Goal: Task Accomplishment & Management: Manage account settings

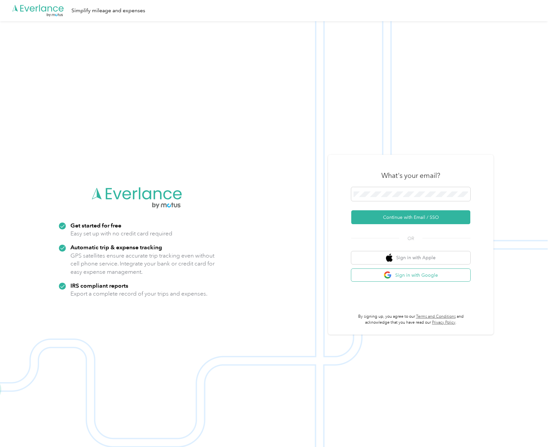
click at [409, 275] on button "Sign in with Google" at bounding box center [410, 275] width 119 height 13
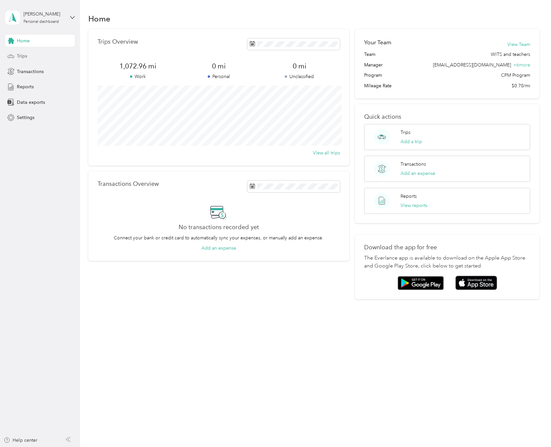
click at [42, 60] on div "Trips" at bounding box center [39, 56] width 69 height 12
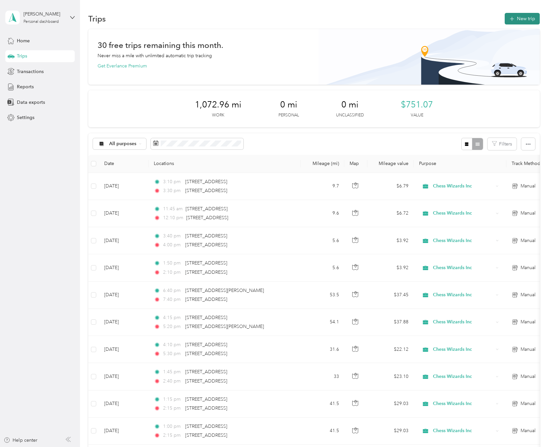
click at [527, 19] on button "New trip" at bounding box center [522, 19] width 35 height 12
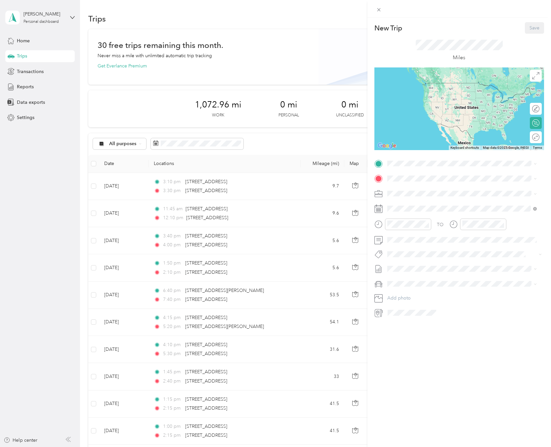
click at [379, 210] on rect at bounding box center [379, 210] width 1 height 1
click at [438, 300] on div "25" at bounding box center [435, 300] width 9 height 8
click at [424, 214] on span "Chess Wizards Inc" at bounding box center [409, 217] width 38 height 6
click at [466, 191] on span "[STREET_ADDRESS][US_STATE]" at bounding box center [433, 188] width 66 height 6
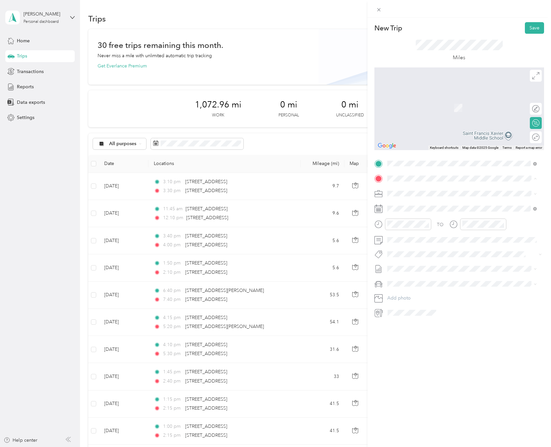
click at [444, 210] on li "[STREET_ADDRESS][US_STATE]" at bounding box center [462, 203] width 154 height 14
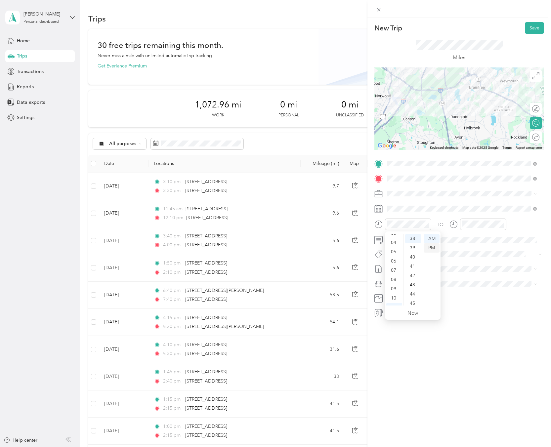
click at [433, 249] on div "PM" at bounding box center [432, 247] width 16 height 9
click at [396, 260] on div "03" at bounding box center [394, 259] width 16 height 9
click at [414, 302] on div "45" at bounding box center [413, 303] width 16 height 9
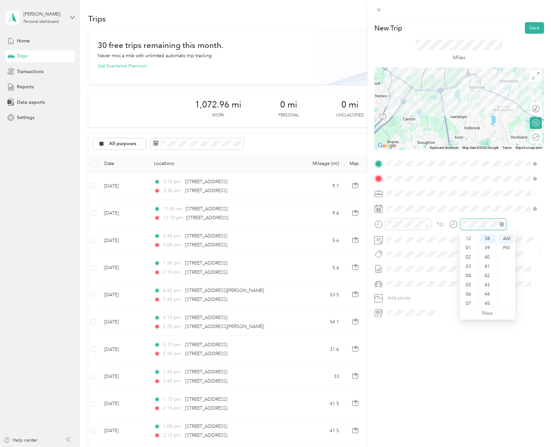
scroll to position [40, 0]
click at [467, 237] on div "04" at bounding box center [469, 236] width 16 height 9
click at [488, 258] on div "15" at bounding box center [488, 257] width 16 height 9
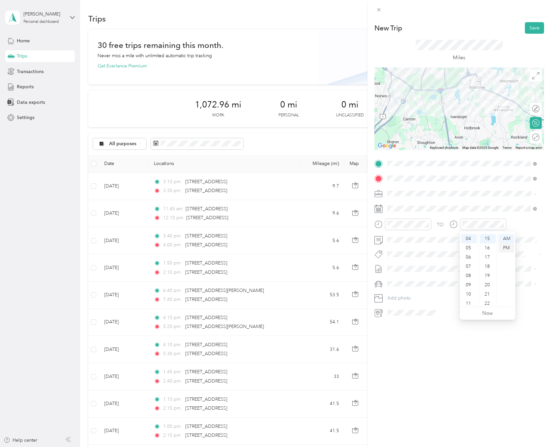
click at [505, 250] on div "PM" at bounding box center [507, 247] width 16 height 9
click at [525, 32] on button "Save" at bounding box center [534, 28] width 19 height 12
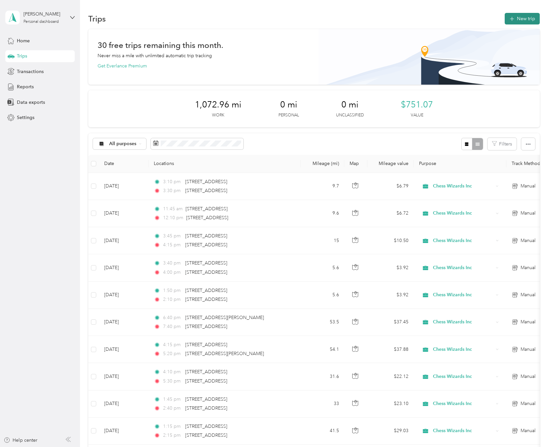
click at [526, 20] on button "New trip" at bounding box center [522, 19] width 35 height 12
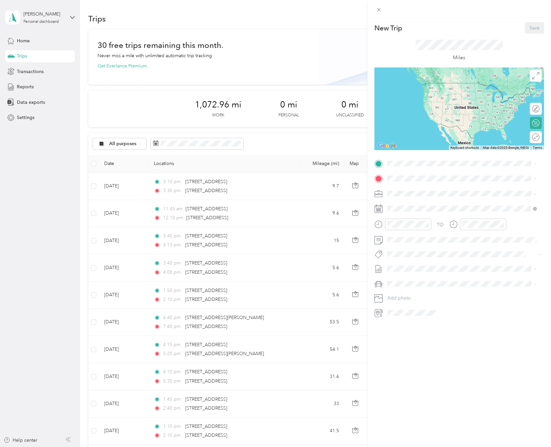
click at [411, 217] on span "Chess Wizards Inc" at bounding box center [409, 217] width 38 height 6
click at [429, 190] on span "[STREET_ADDRESS][US_STATE]" at bounding box center [433, 187] width 66 height 6
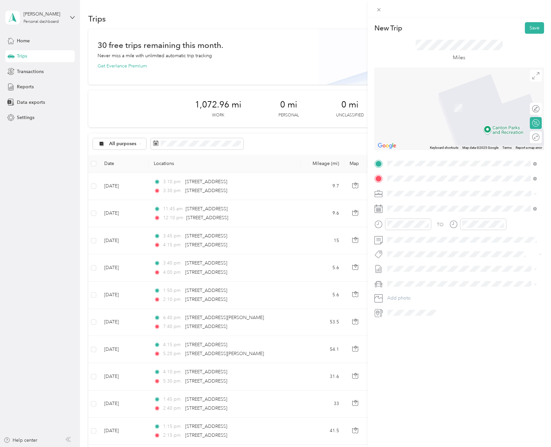
click at [412, 219] on span "[STREET_ADDRESS][US_STATE]" at bounding box center [433, 216] width 66 height 6
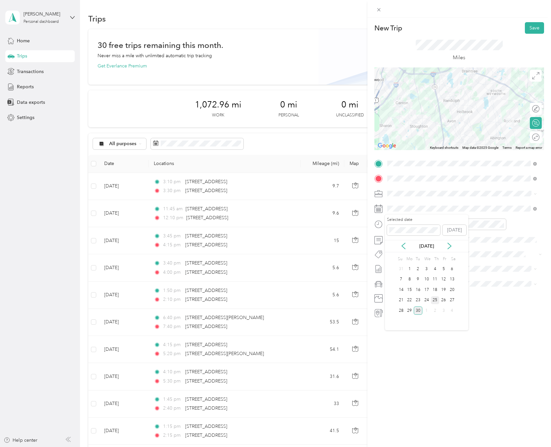
click at [436, 301] on div "25" at bounding box center [435, 300] width 9 height 8
click at [393, 237] on div "04" at bounding box center [394, 236] width 16 height 9
click at [414, 243] on div "20" at bounding box center [413, 242] width 16 height 9
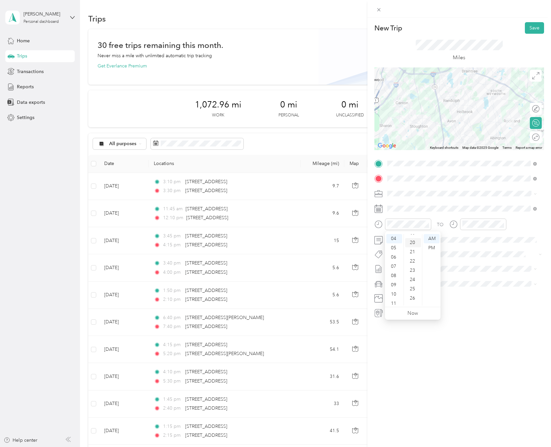
scroll to position [185, 0]
click at [433, 249] on div "PM" at bounding box center [432, 247] width 16 height 9
click at [469, 246] on div "05" at bounding box center [469, 245] width 16 height 9
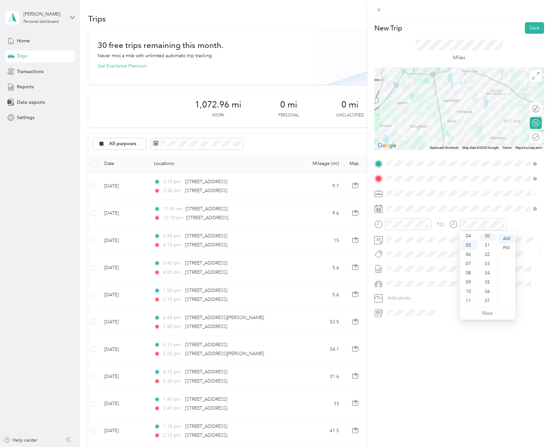
click at [488, 238] on div "30" at bounding box center [488, 236] width 16 height 9
click at [507, 250] on div "PM" at bounding box center [507, 247] width 16 height 9
click at [461, 368] on div "New Trip Save This trip cannot be edited because it is either under review, app…" at bounding box center [460, 241] width 184 height 447
click at [529, 25] on button "Save" at bounding box center [534, 28] width 19 height 12
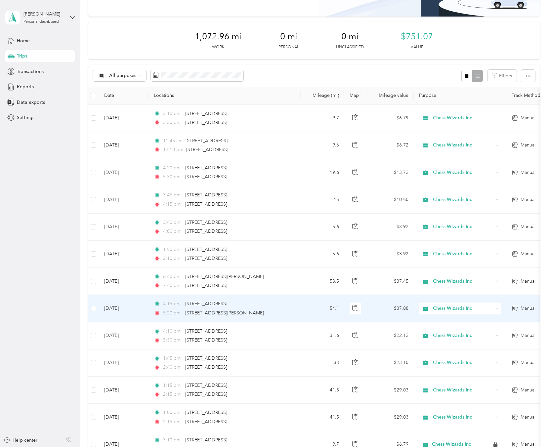
scroll to position [0, 0]
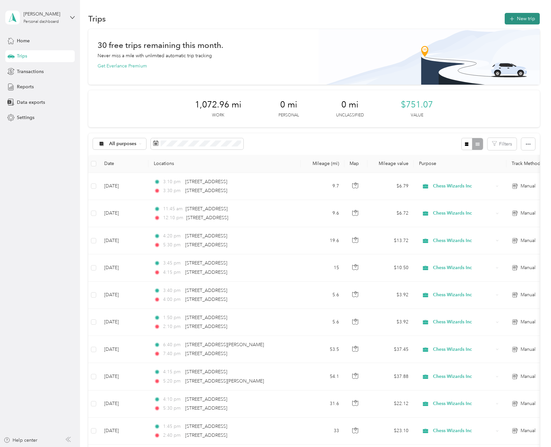
click at [522, 21] on button "New trip" at bounding box center [522, 19] width 35 height 12
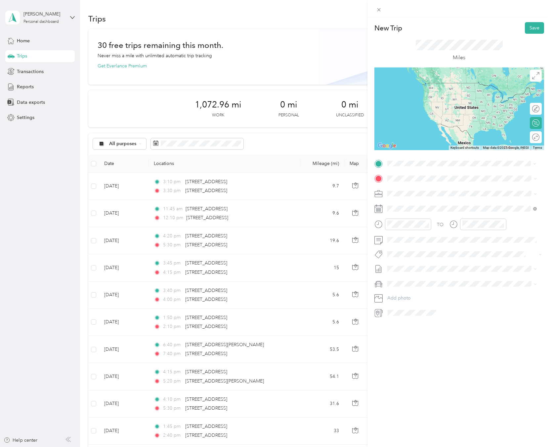
click at [421, 204] on span "[STREET_ADDRESS][US_STATE]" at bounding box center [433, 201] width 66 height 6
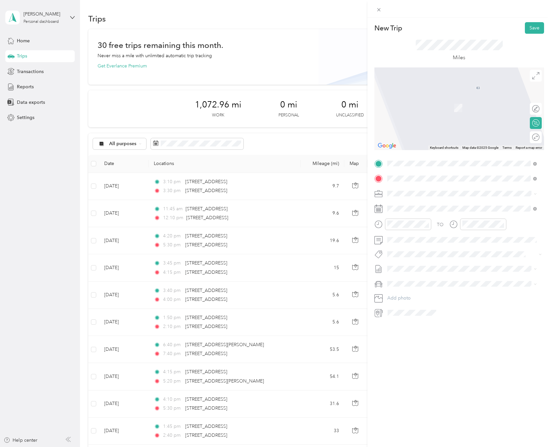
click at [462, 205] on span "[STREET_ADDRESS][US_STATE]" at bounding box center [433, 202] width 66 height 6
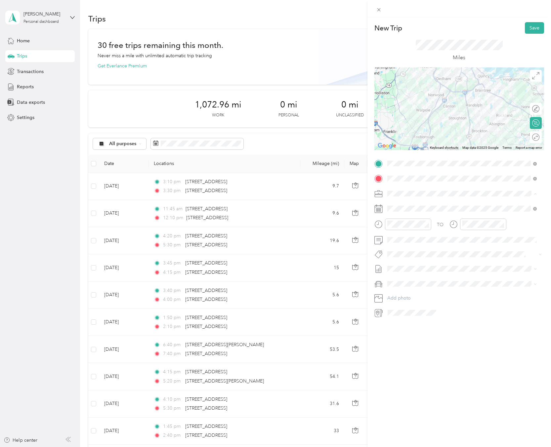
click at [415, 212] on li "Chess Wizards Inc" at bounding box center [462, 217] width 154 height 12
click at [397, 258] on div "02" at bounding box center [394, 257] width 16 height 9
click at [433, 248] on div "PM" at bounding box center [432, 247] width 16 height 9
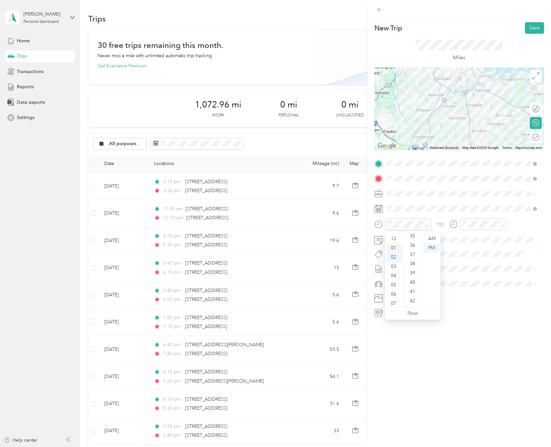
click at [397, 249] on div "01" at bounding box center [394, 247] width 16 height 9
click at [413, 258] on div "30" at bounding box center [413, 255] width 16 height 9
click at [468, 250] on div "02" at bounding box center [469, 250] width 16 height 9
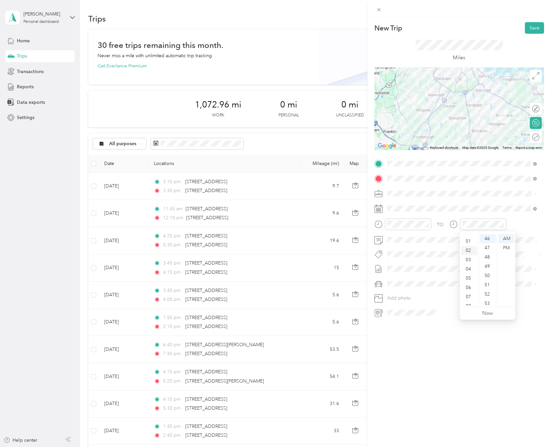
scroll to position [19, 0]
click at [507, 246] on div "PM" at bounding box center [507, 247] width 16 height 9
click at [489, 264] on div "20" at bounding box center [488, 262] width 16 height 9
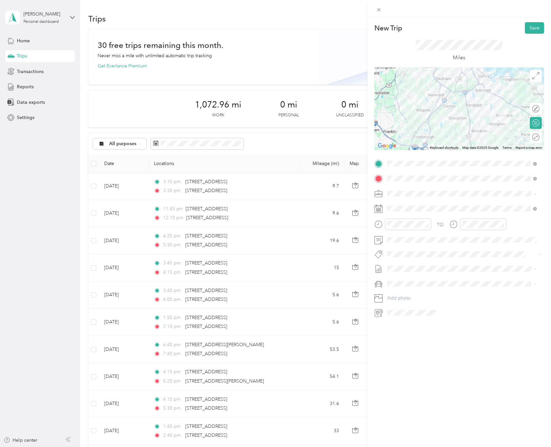
click at [494, 350] on div "New Trip Save This trip cannot be edited because it is either under review, app…" at bounding box center [460, 241] width 184 height 447
click at [527, 26] on button "Save" at bounding box center [534, 28] width 19 height 12
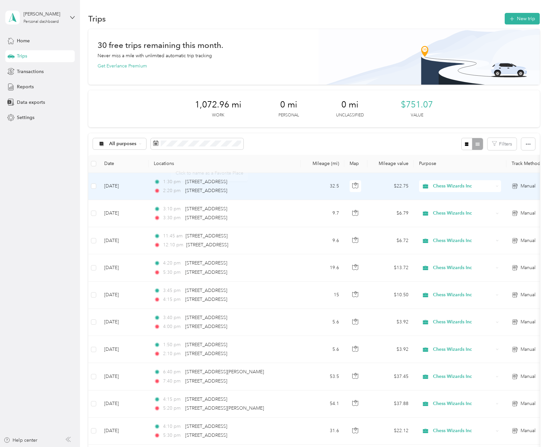
click at [274, 188] on div "2:20 pm [STREET_ADDRESS]" at bounding box center [223, 190] width 139 height 7
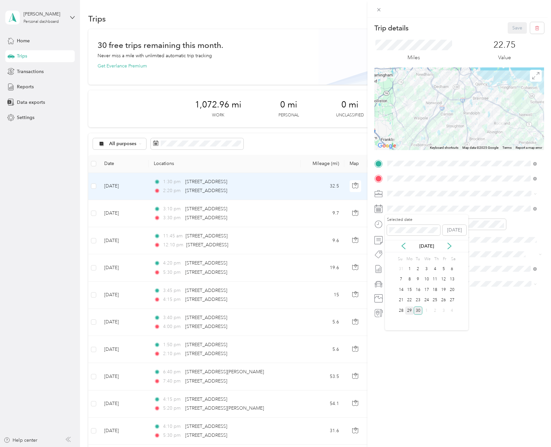
click at [413, 310] on div "29" at bounding box center [409, 311] width 9 height 8
click at [513, 30] on button "Save" at bounding box center [517, 28] width 19 height 12
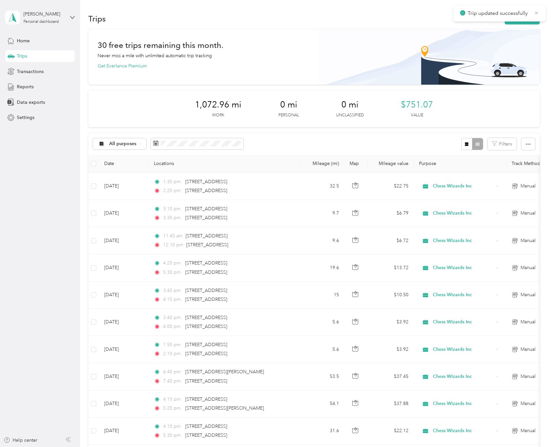
click at [539, 13] on icon at bounding box center [536, 13] width 5 height 6
click at [526, 18] on button "New trip" at bounding box center [522, 19] width 35 height 12
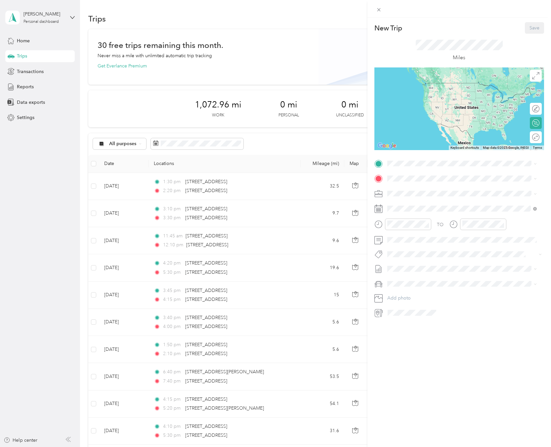
click at [411, 216] on span "Chess Wizards Inc" at bounding box center [409, 217] width 38 height 6
click at [416, 191] on span "[STREET_ADDRESS][US_STATE]" at bounding box center [433, 188] width 66 height 6
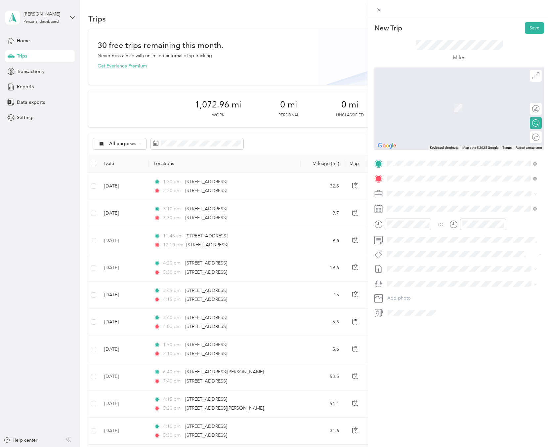
click at [418, 219] on span "[STREET_ADDRESS][US_STATE]" at bounding box center [433, 216] width 66 height 6
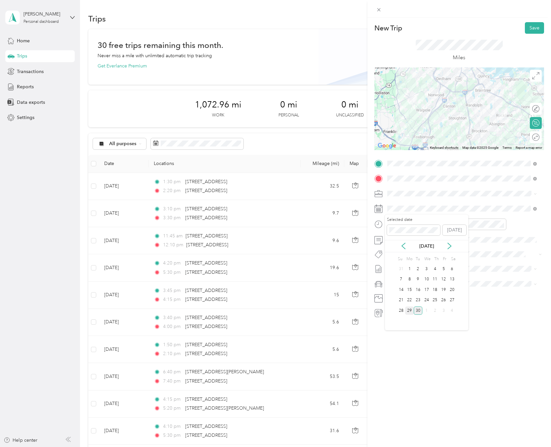
click at [410, 311] on div "29" at bounding box center [409, 311] width 9 height 8
click at [396, 259] on div "03" at bounding box center [394, 259] width 16 height 9
click at [413, 254] on div "45" at bounding box center [413, 253] width 16 height 9
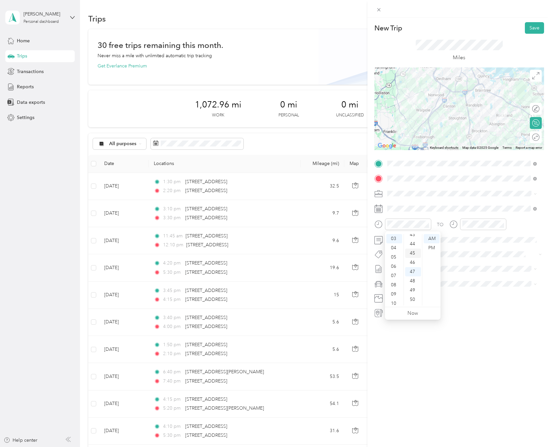
scroll to position [417, 0]
click at [431, 246] on div "PM" at bounding box center [432, 247] width 16 height 9
click at [470, 237] on div "04" at bounding box center [469, 236] width 16 height 9
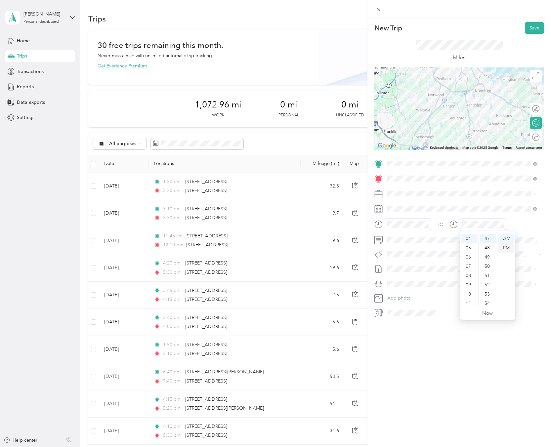
click at [505, 249] on div "PM" at bounding box center [507, 247] width 16 height 9
click at [489, 301] on div "50" at bounding box center [488, 299] width 16 height 9
click at [500, 346] on div "New Trip Save This trip cannot be edited because it is either under review, app…" at bounding box center [460, 241] width 184 height 447
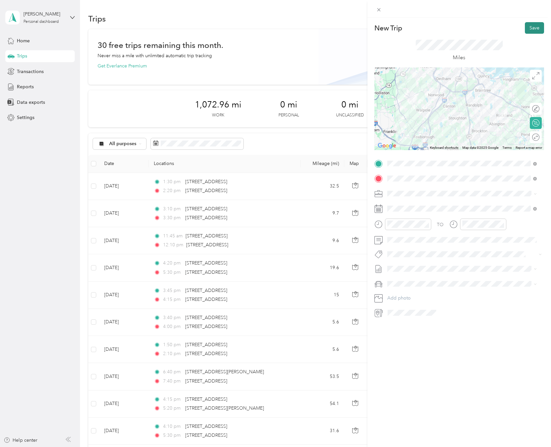
click at [529, 26] on button "Save" at bounding box center [534, 28] width 19 height 12
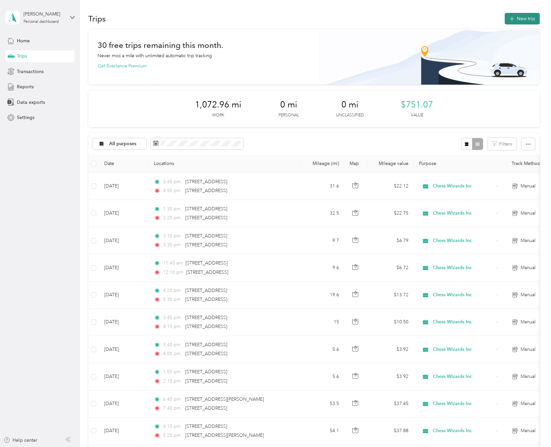
click at [533, 17] on button "New trip" at bounding box center [522, 19] width 35 height 12
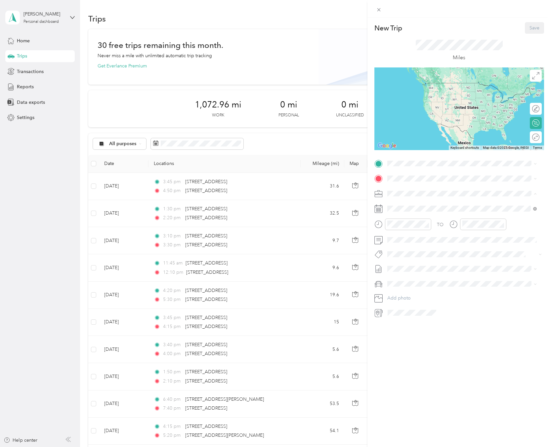
click at [427, 215] on div "Chess Wizards Inc" at bounding box center [462, 216] width 145 height 7
click at [418, 204] on span "[STREET_ADDRESS][US_STATE]" at bounding box center [433, 201] width 66 height 6
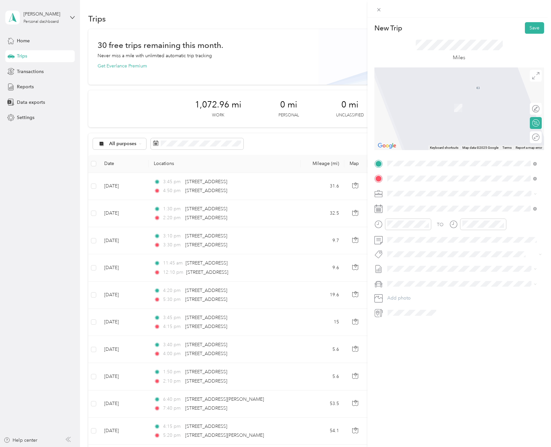
click at [464, 205] on span "[STREET_ADDRESS][PERSON_NAME][US_STATE]" at bounding box center [451, 202] width 103 height 6
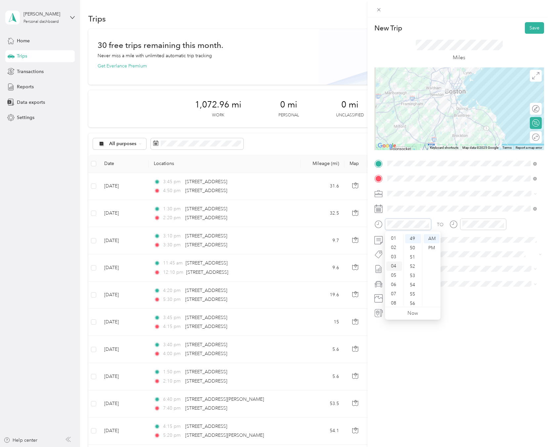
scroll to position [0, 0]
click at [395, 247] on div "01" at bounding box center [394, 247] width 16 height 9
click at [430, 250] on div "PM" at bounding box center [432, 247] width 16 height 9
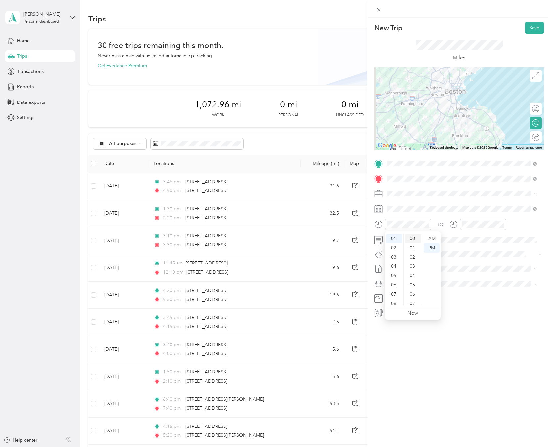
click at [414, 239] on div "00" at bounding box center [413, 238] width 16 height 9
click at [471, 256] on div "02" at bounding box center [469, 257] width 16 height 9
click at [487, 239] on div "00" at bounding box center [488, 238] width 16 height 9
click at [504, 251] on div "PM" at bounding box center [507, 247] width 16 height 9
click at [459, 377] on div "New Trip Save This trip cannot be edited because it is either under review, app…" at bounding box center [460, 241] width 184 height 447
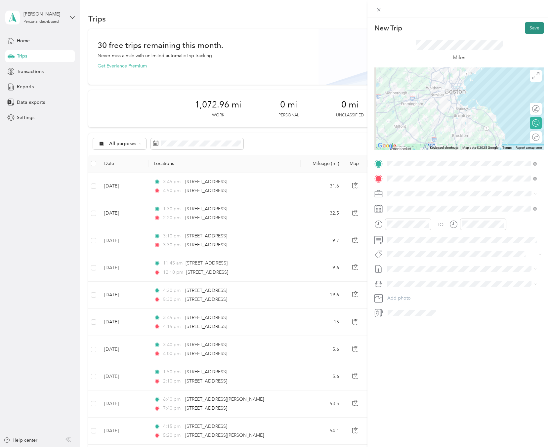
click at [532, 28] on button "Save" at bounding box center [534, 28] width 19 height 12
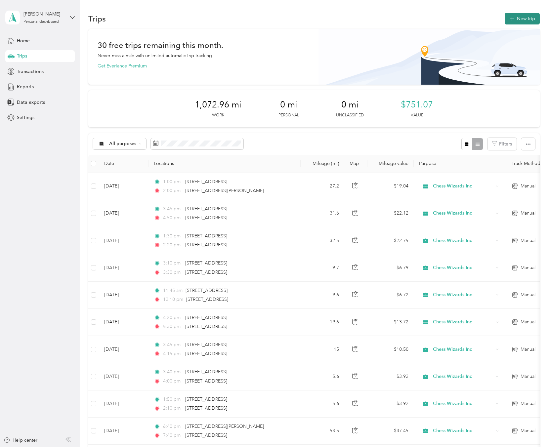
click at [521, 20] on button "New trip" at bounding box center [522, 19] width 35 height 12
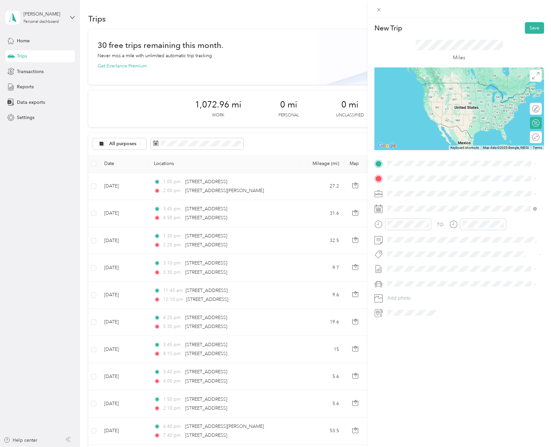
click at [447, 188] on span "[STREET_ADDRESS][PERSON_NAME][US_STATE]" at bounding box center [451, 187] width 103 height 6
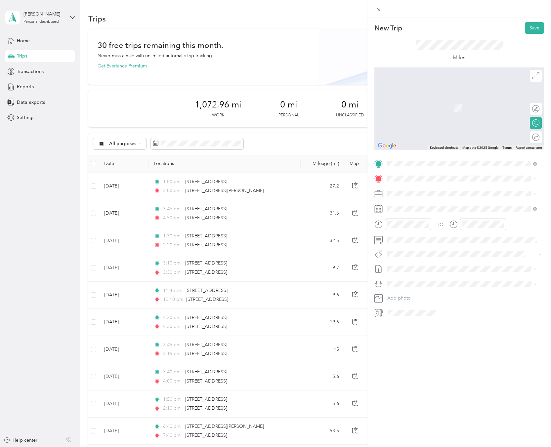
click at [429, 203] on span "[STREET_ADDRESS][US_STATE]" at bounding box center [433, 201] width 66 height 6
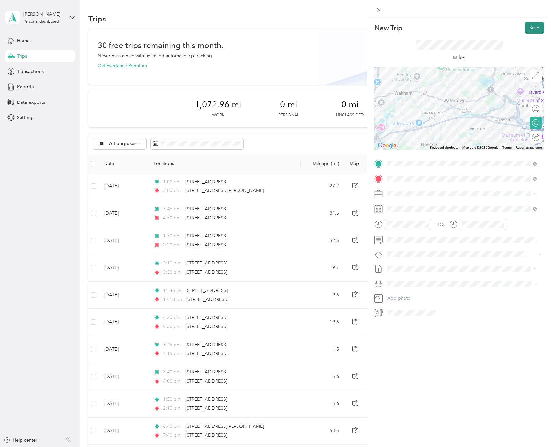
click at [531, 27] on button "Save" at bounding box center [534, 28] width 19 height 12
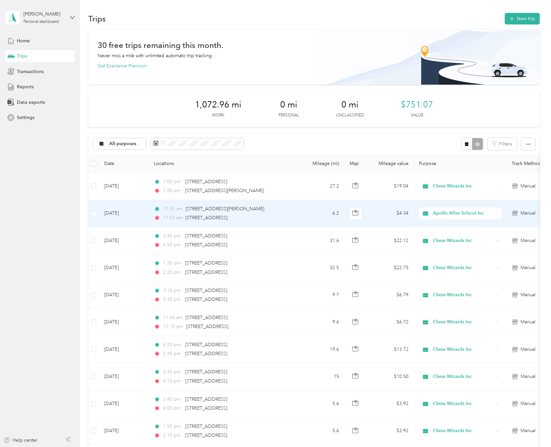
click at [286, 215] on div "11:53 am [STREET_ADDRESS]" at bounding box center [223, 217] width 139 height 7
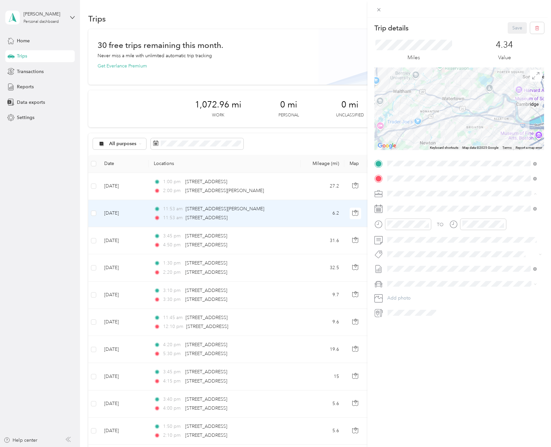
click at [421, 216] on span "Chess Wizards Inc" at bounding box center [409, 217] width 38 height 6
click at [394, 249] on div "02" at bounding box center [394, 250] width 16 height 9
click at [410, 265] on div "10" at bounding box center [413, 265] width 16 height 9
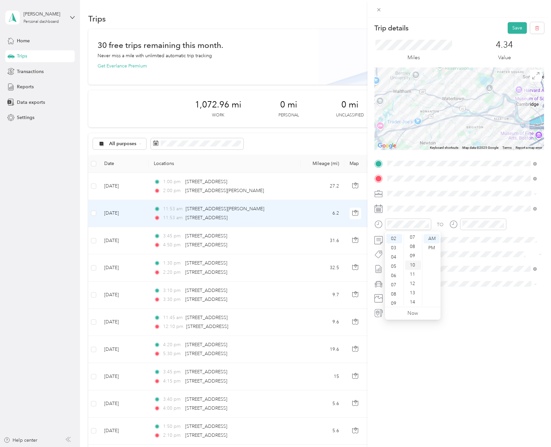
scroll to position [93, 0]
click at [434, 248] on div "PM" at bounding box center [432, 247] width 16 height 9
click at [469, 249] on div "02" at bounding box center [469, 250] width 16 height 9
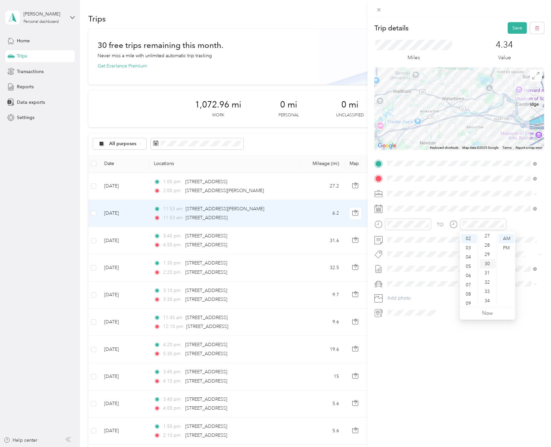
click at [488, 263] on div "30" at bounding box center [488, 263] width 16 height 9
click at [507, 247] on div "PM" at bounding box center [507, 247] width 16 height 9
click at [459, 375] on div "Trip details Save This trip cannot be edited because it is either under review,…" at bounding box center [460, 241] width 184 height 447
click at [514, 26] on button "Save" at bounding box center [517, 28] width 19 height 12
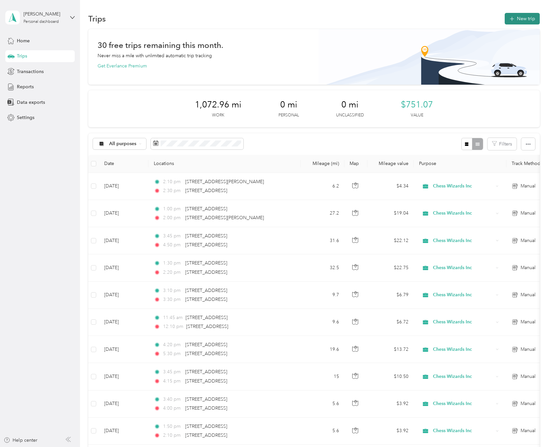
click at [524, 22] on button "New trip" at bounding box center [522, 19] width 35 height 12
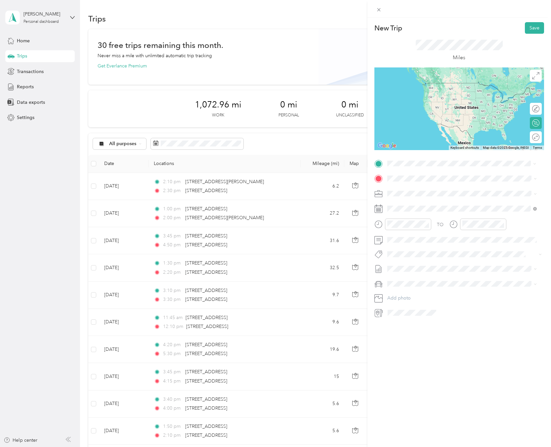
click at [466, 190] on span "[STREET_ADDRESS][US_STATE]" at bounding box center [433, 187] width 66 height 6
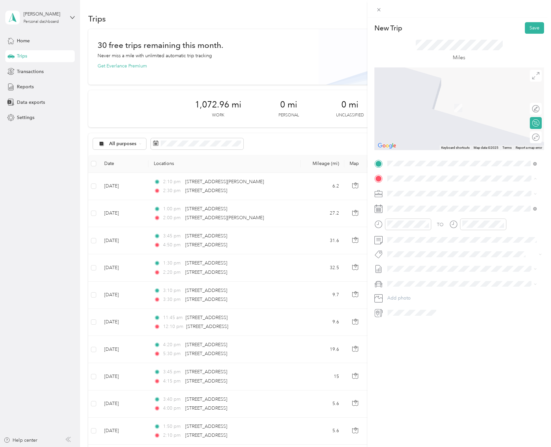
click at [427, 205] on span "[STREET_ADDRESS][PERSON_NAME][US_STATE]" at bounding box center [451, 202] width 103 height 6
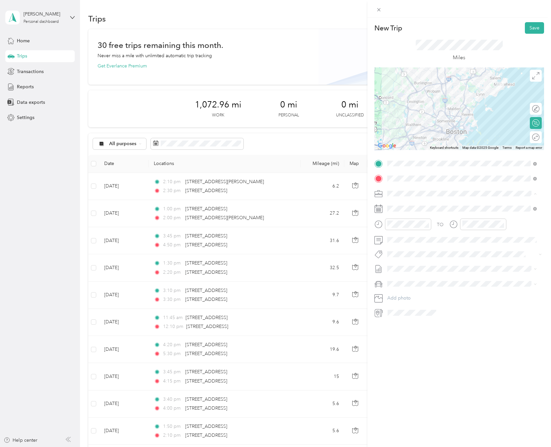
click at [420, 214] on span "Chess Wizards Inc" at bounding box center [409, 217] width 38 height 6
click at [395, 261] on div "03" at bounding box center [394, 259] width 16 height 9
click at [414, 256] on div "15" at bounding box center [413, 257] width 16 height 9
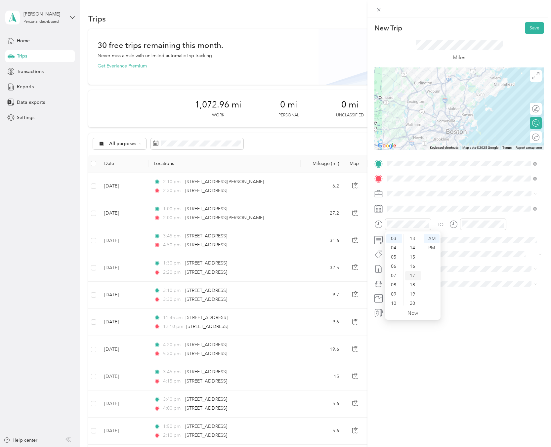
scroll to position [139, 0]
click at [430, 249] on div "PM" at bounding box center [432, 247] width 16 height 9
click at [431, 248] on div "PM" at bounding box center [432, 247] width 16 height 9
click at [434, 246] on div "PM" at bounding box center [432, 247] width 16 height 9
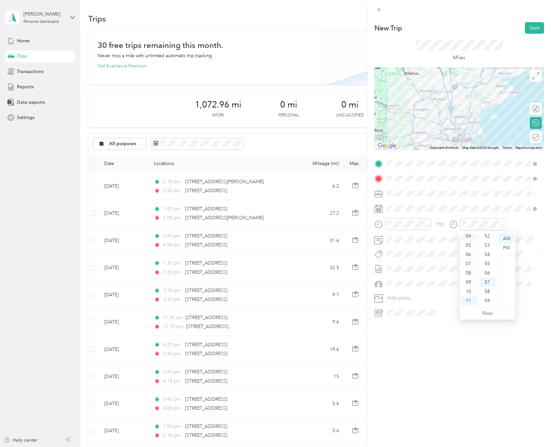
click at [468, 234] on div "04" at bounding box center [469, 236] width 16 height 9
click at [489, 263] on div "30" at bounding box center [488, 263] width 16 height 9
click at [510, 245] on div "PM" at bounding box center [507, 247] width 16 height 9
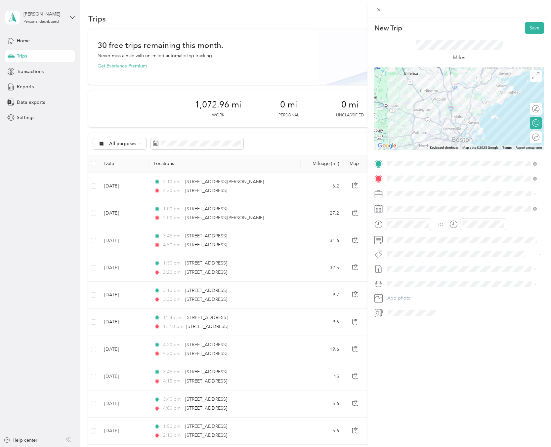
click at [444, 370] on div "New Trip Save This trip cannot be edited because it is either under review, app…" at bounding box center [460, 241] width 184 height 447
click at [529, 28] on button "Save" at bounding box center [534, 28] width 19 height 12
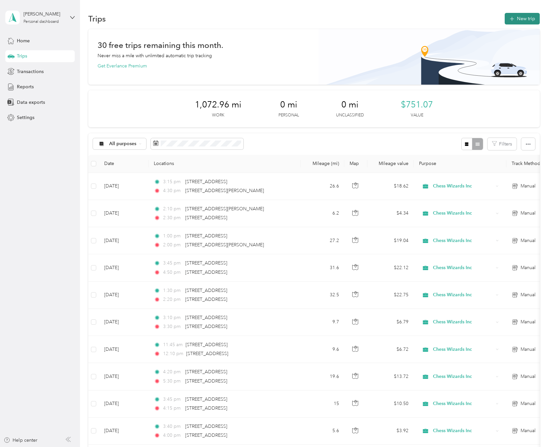
click at [518, 17] on button "New trip" at bounding box center [522, 19] width 35 height 12
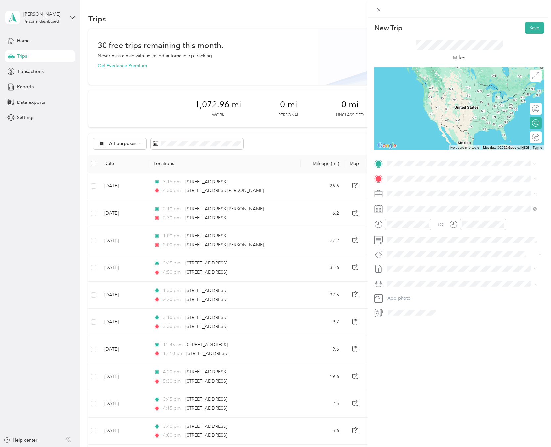
click at [428, 188] on span "[STREET_ADDRESS][PERSON_NAME][US_STATE]" at bounding box center [451, 188] width 103 height 6
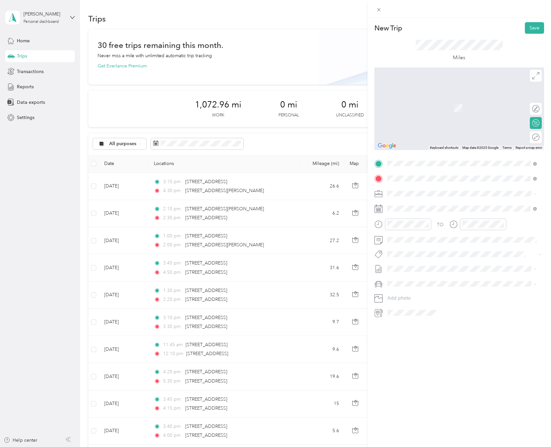
click at [427, 219] on span "[STREET_ADDRESS][US_STATE]" at bounding box center [433, 216] width 66 height 6
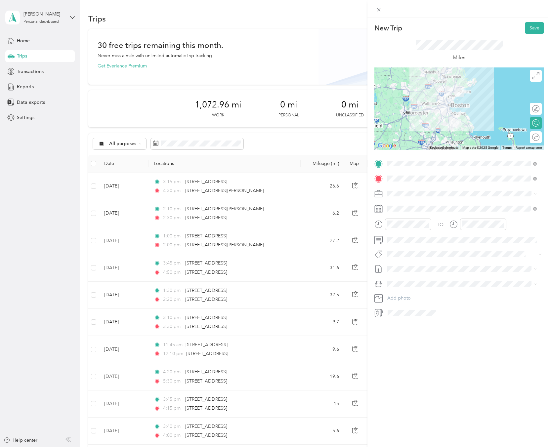
click at [413, 189] on span at bounding box center [464, 194] width 159 height 11
click at [419, 217] on span "Chess Wizards Inc" at bounding box center [409, 217] width 38 height 6
click at [396, 294] on div "06" at bounding box center [394, 294] width 16 height 9
click at [413, 278] on div "40" at bounding box center [413, 278] width 16 height 9
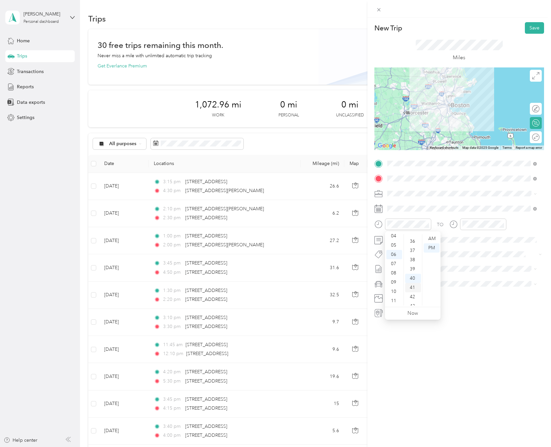
scroll to position [371, 0]
click at [471, 279] on div "08" at bounding box center [469, 279] width 16 height 9
click at [506, 365] on div "New Trip Save This trip cannot be edited because it is either under review, app…" at bounding box center [460, 241] width 184 height 447
click at [529, 31] on button "Save" at bounding box center [534, 28] width 19 height 12
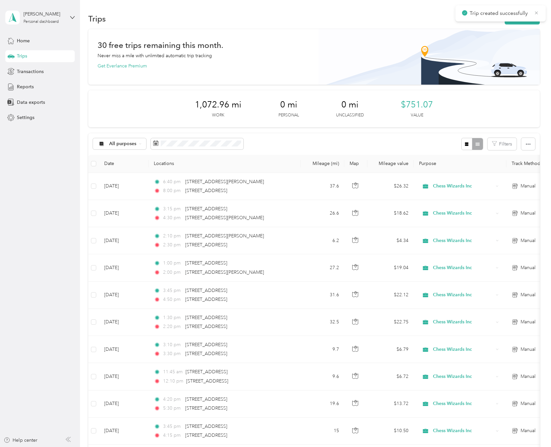
click at [535, 13] on icon at bounding box center [536, 13] width 5 height 6
